Goal: Browse casually: Explore the website without a specific task or goal

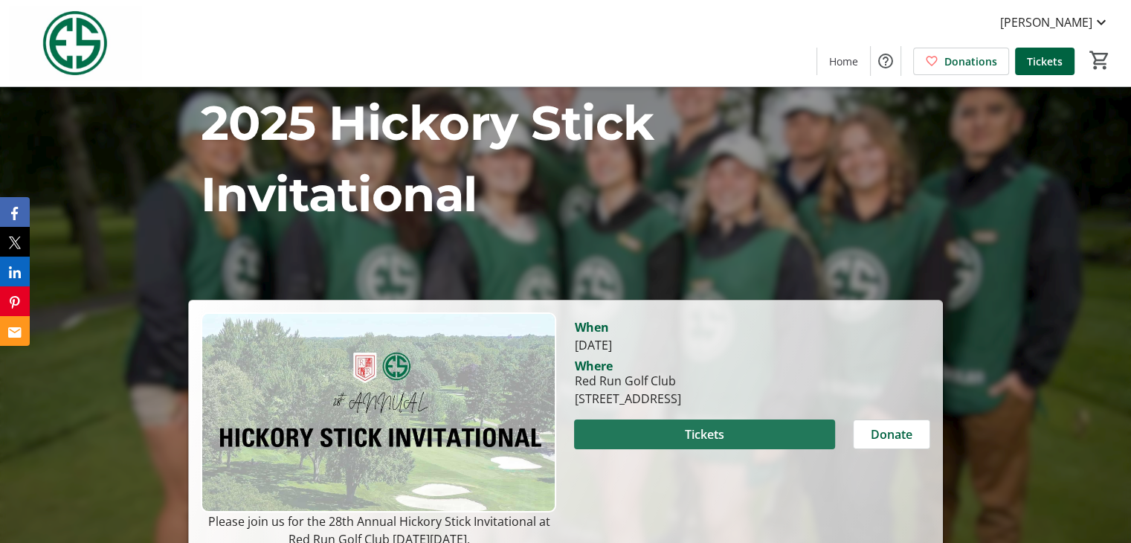
click at [678, 432] on span at bounding box center [704, 434] width 260 height 36
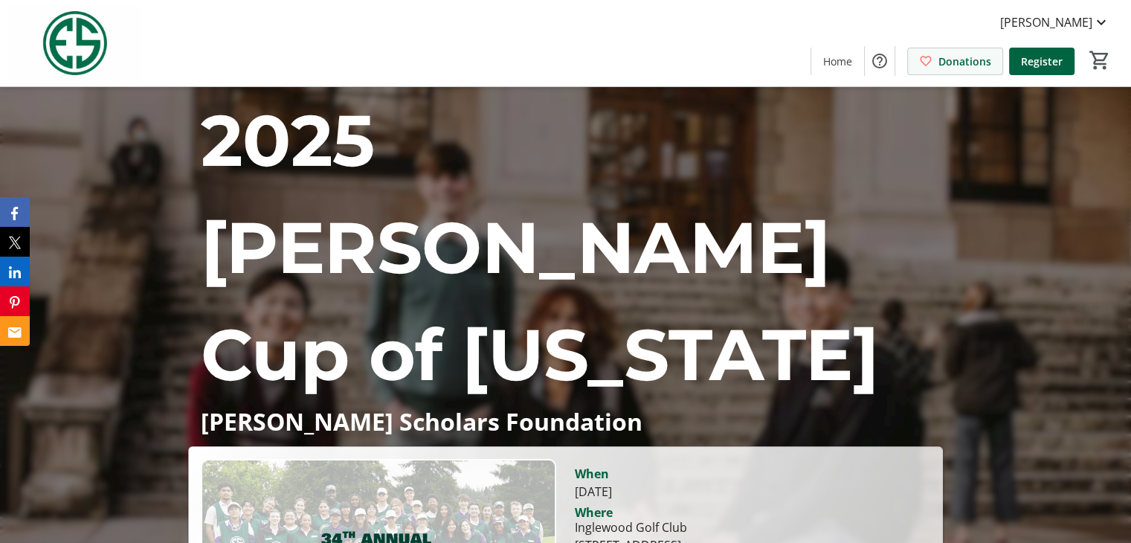
click at [959, 57] on span "Donations" at bounding box center [965, 62] width 53 height 16
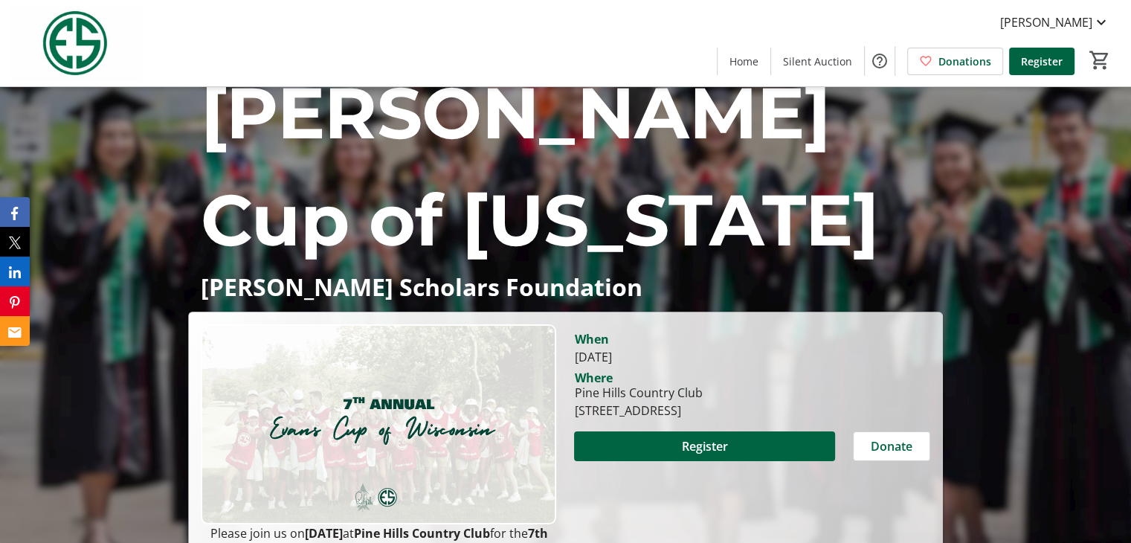
scroll to position [128, 0]
